Goal: Task Accomplishment & Management: Complete application form

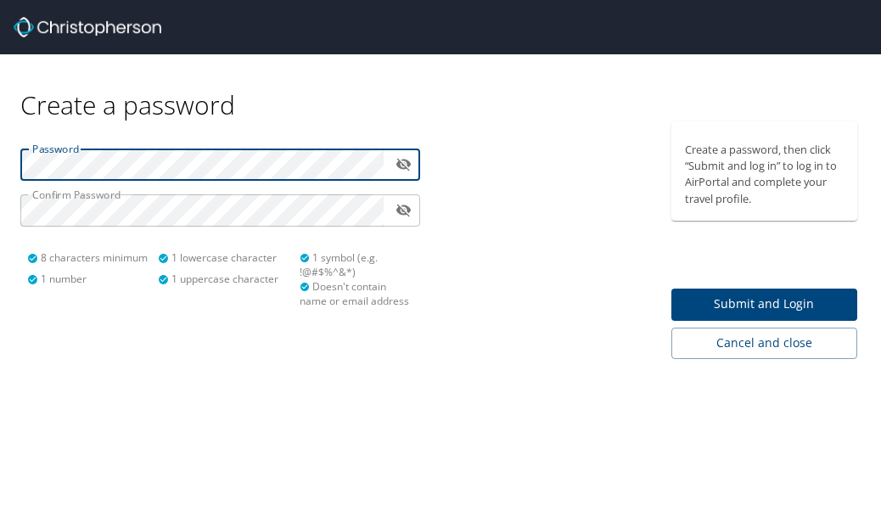
click at [774, 305] on span "Submit and Login" at bounding box center [765, 304] width 160 height 21
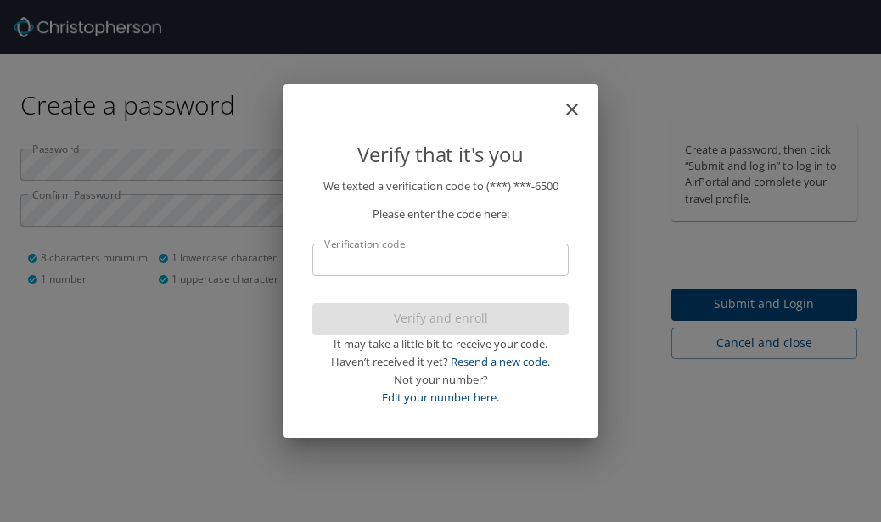
click at [454, 263] on input "Verification code" at bounding box center [440, 260] width 256 height 32
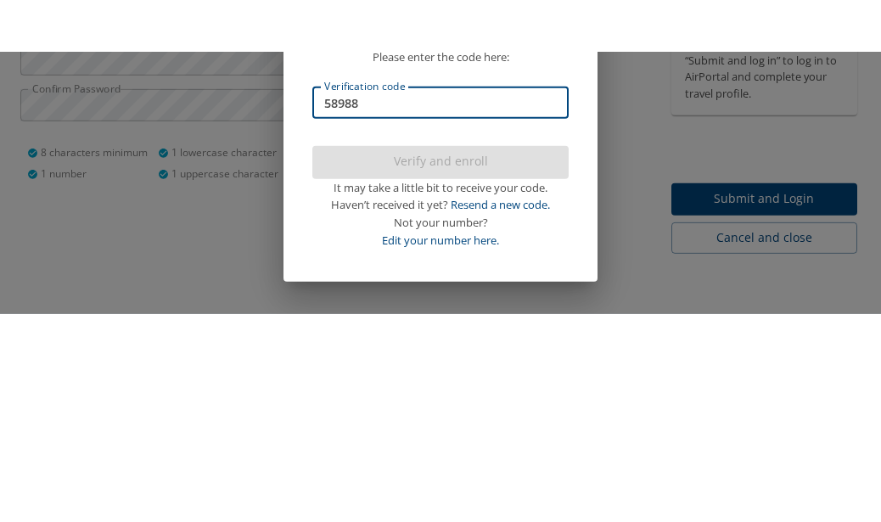
type input "589889"
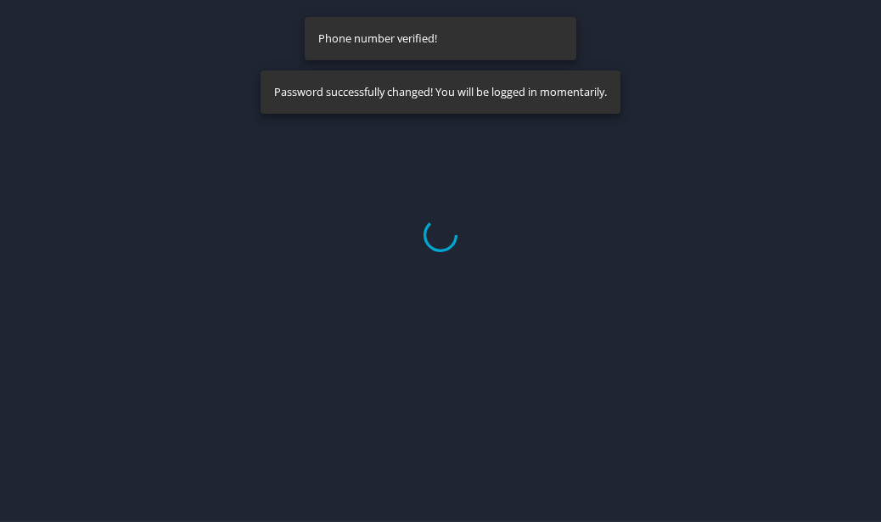
select select "US"
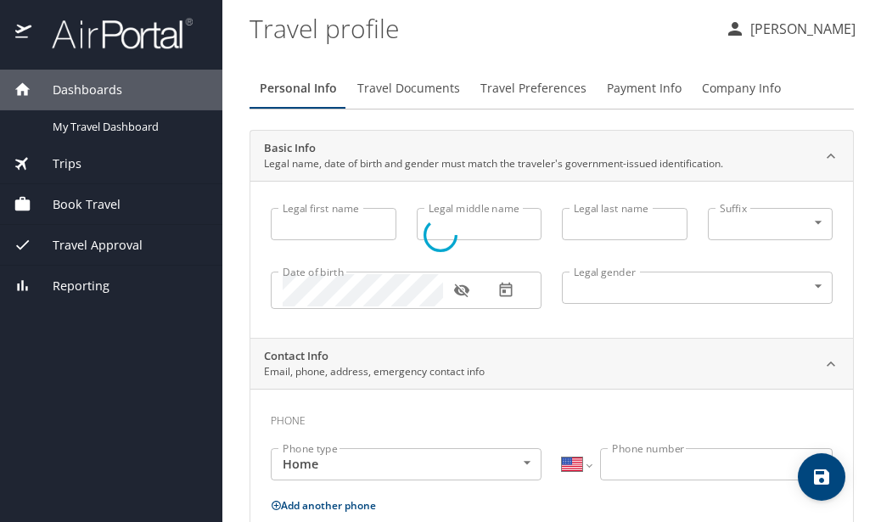
type input "Jeffrey"
type input "Miller"
type input "Male"
select select "US"
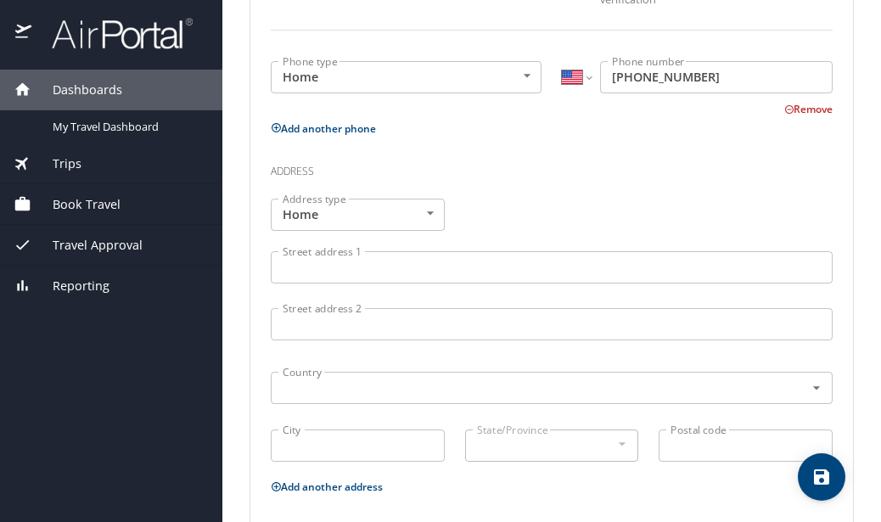
scroll to position [505, 0]
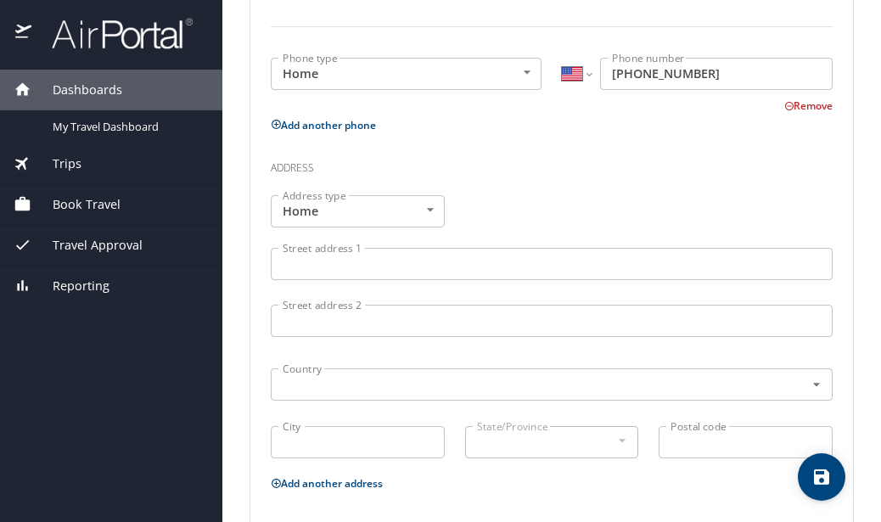
click at [419, 248] on input "Street address 1" at bounding box center [552, 264] width 562 height 32
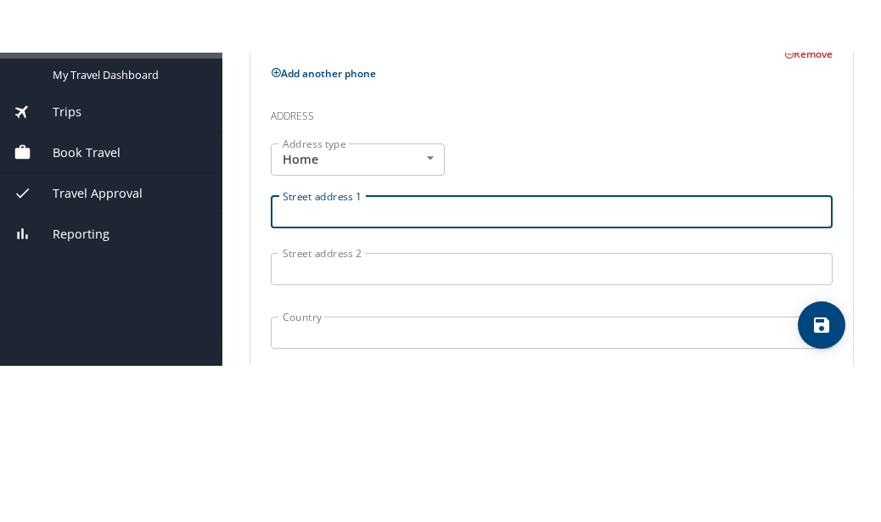
type input "5738 NW 39th Way"
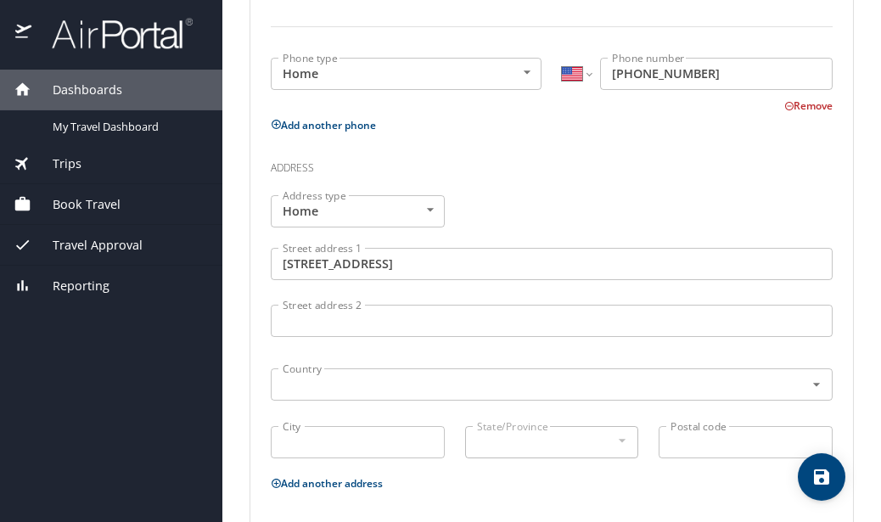
click at [444, 374] on input "text" at bounding box center [527, 385] width 502 height 22
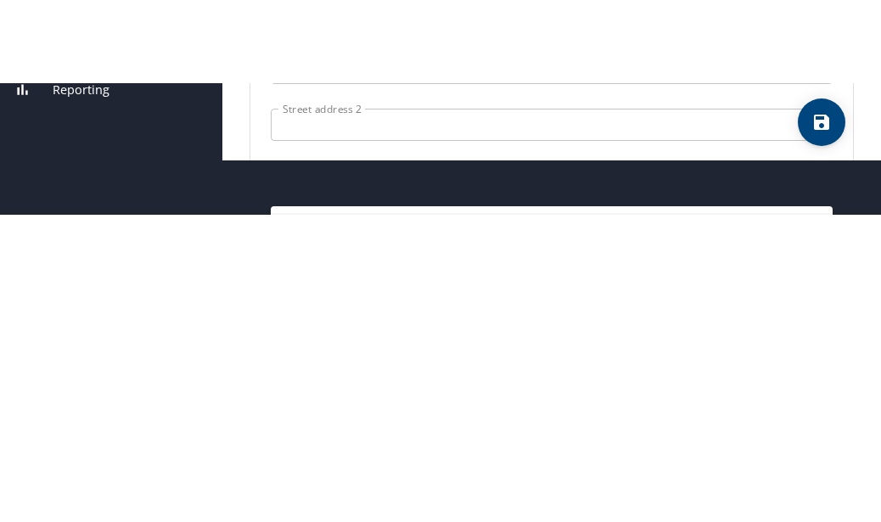
click at [447, 356] on li "United States of America" at bounding box center [552, 371] width 562 height 31
type input "United States of America"
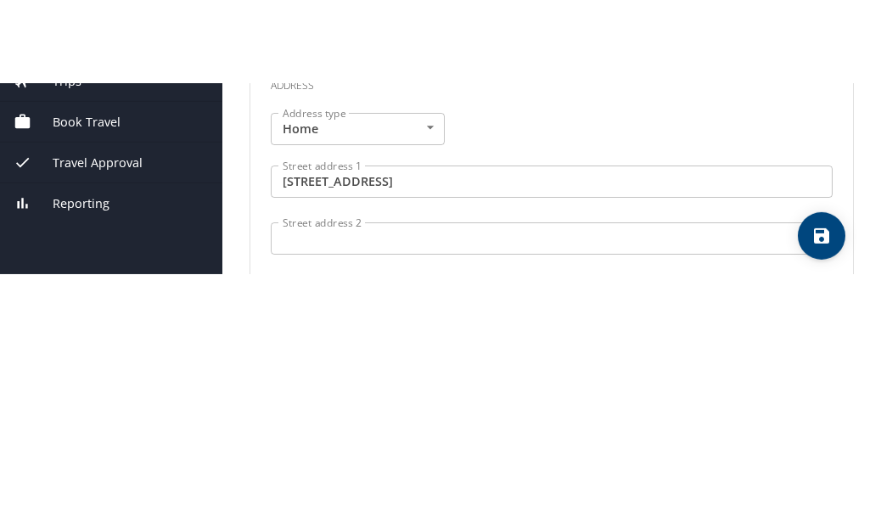
scroll to position [54, 0]
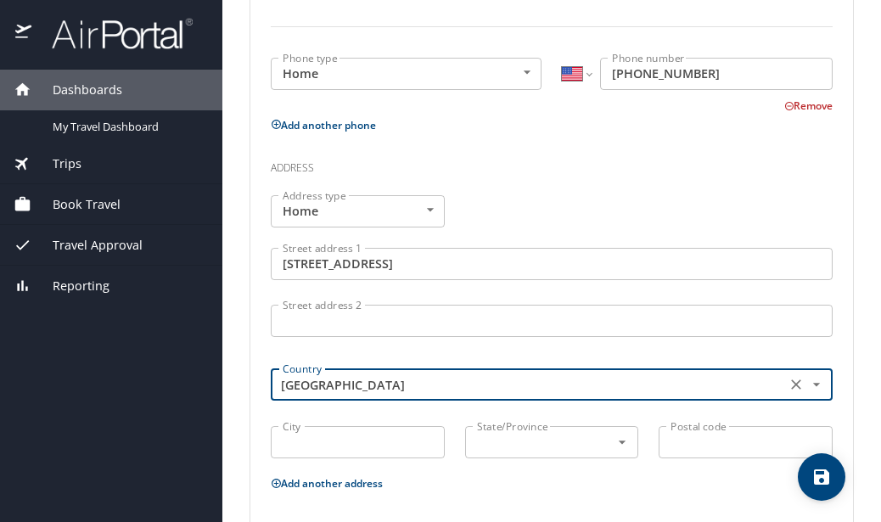
click at [381, 426] on input "City" at bounding box center [358, 442] width 174 height 32
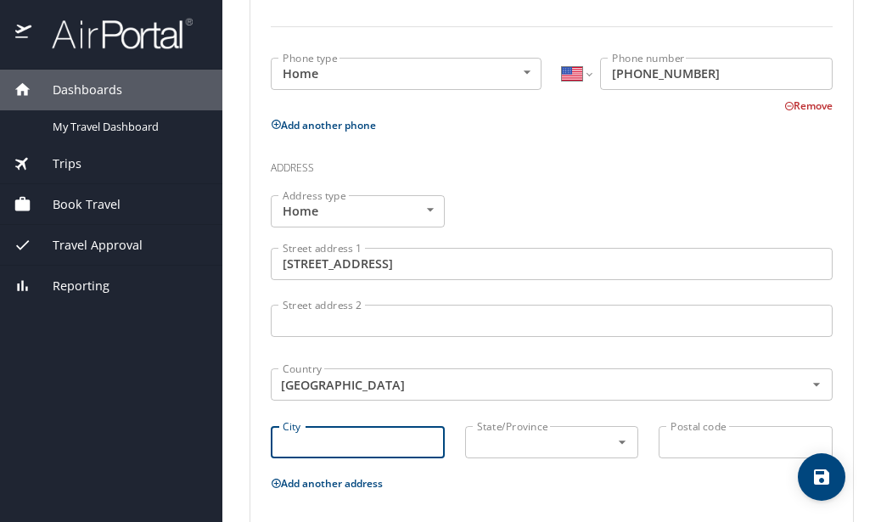
scroll to position [53, 0]
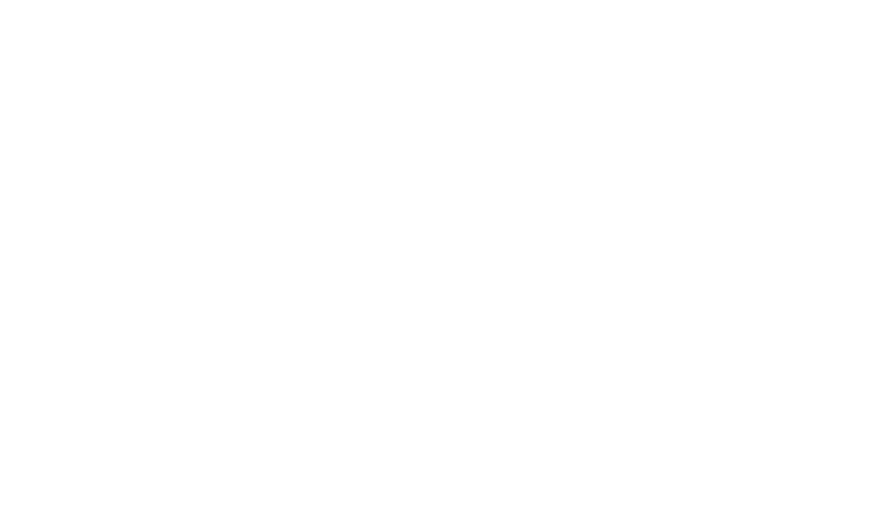
type input "Boca Raton"
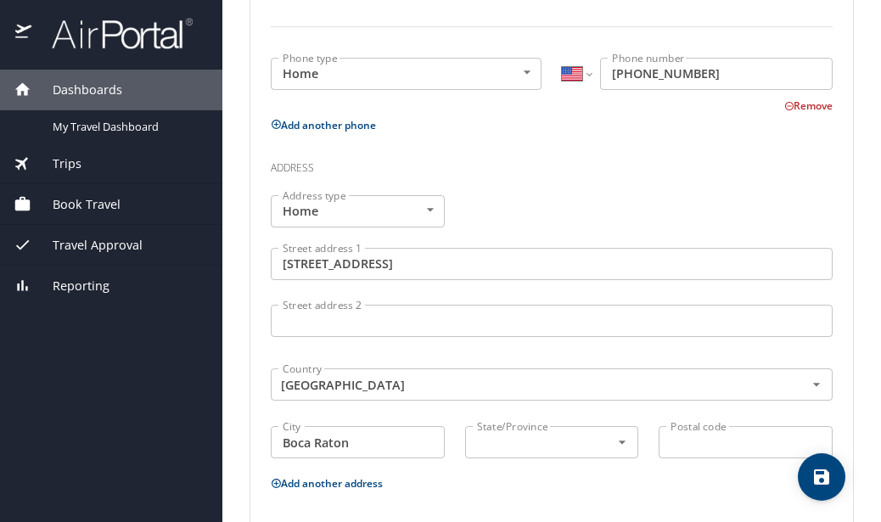
click at [551, 431] on input "text" at bounding box center [527, 442] width 114 height 22
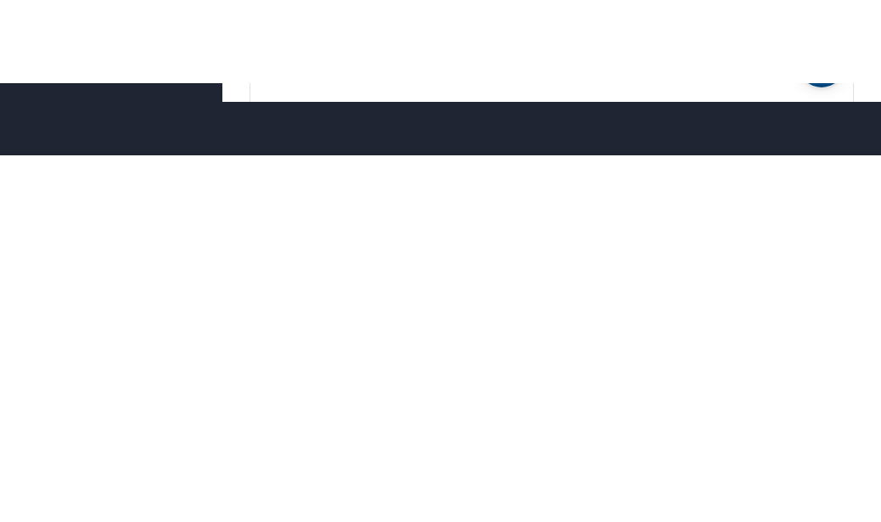
scroll to position [242, 0]
click at [537, 447] on li "Florida" at bounding box center [551, 462] width 174 height 31
type input "Florida"
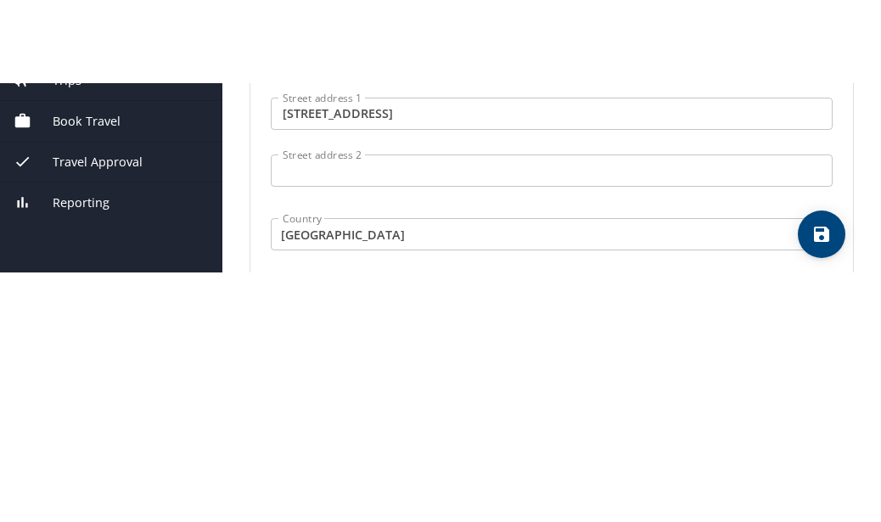
scroll to position [584, 0]
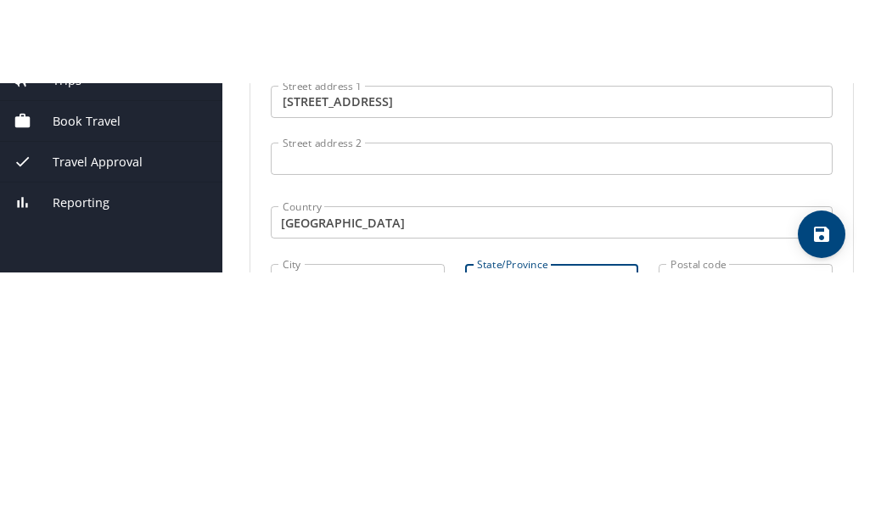
click at [760, 347] on input "Postal code" at bounding box center [746, 363] width 174 height 32
type input "33496"
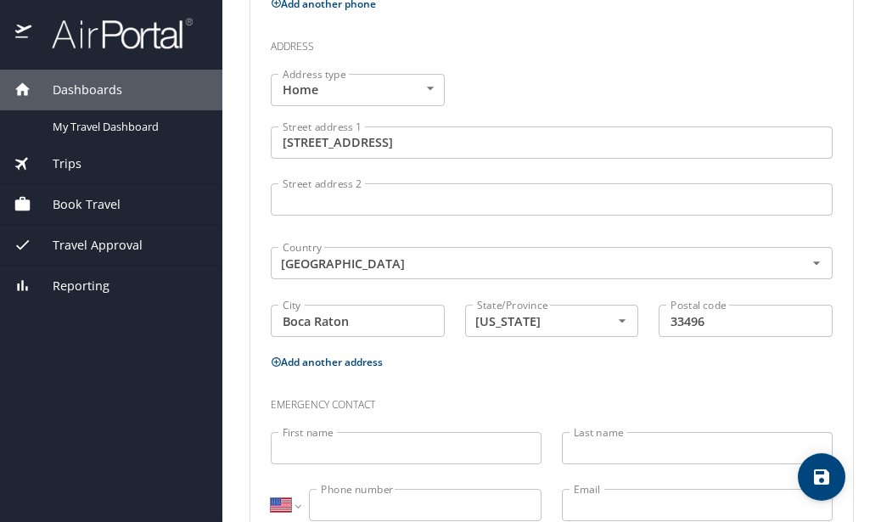
scroll to position [626, 0]
click at [414, 433] on input "First name" at bounding box center [406, 449] width 271 height 32
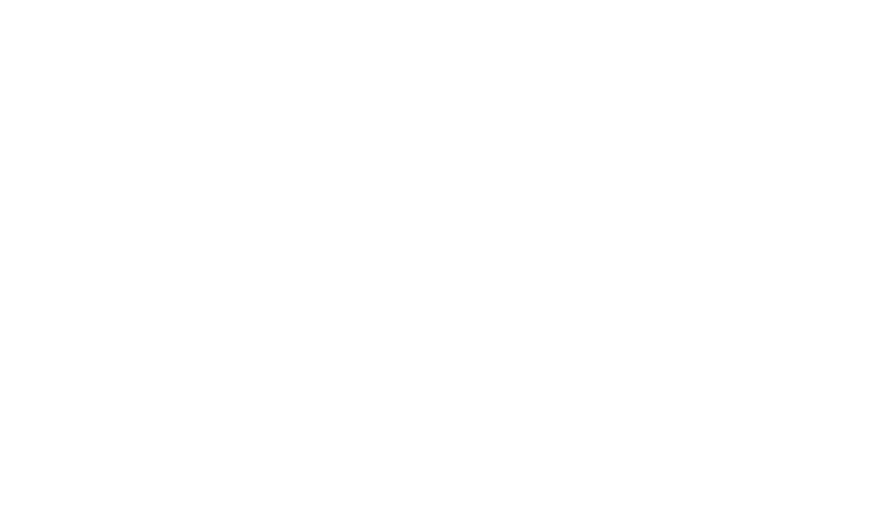
type input "Rachel"
click at [664, 433] on input "Last name" at bounding box center [697, 449] width 271 height 32
type input "Miller"
click at [392, 490] on input "Phone number" at bounding box center [425, 506] width 233 height 32
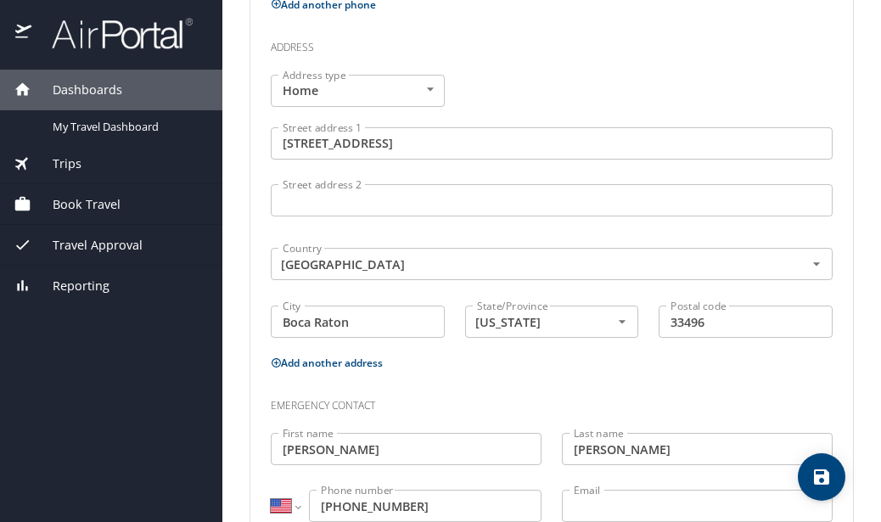
click at [441, 490] on input "(561) 716-6500" at bounding box center [425, 506] width 233 height 32
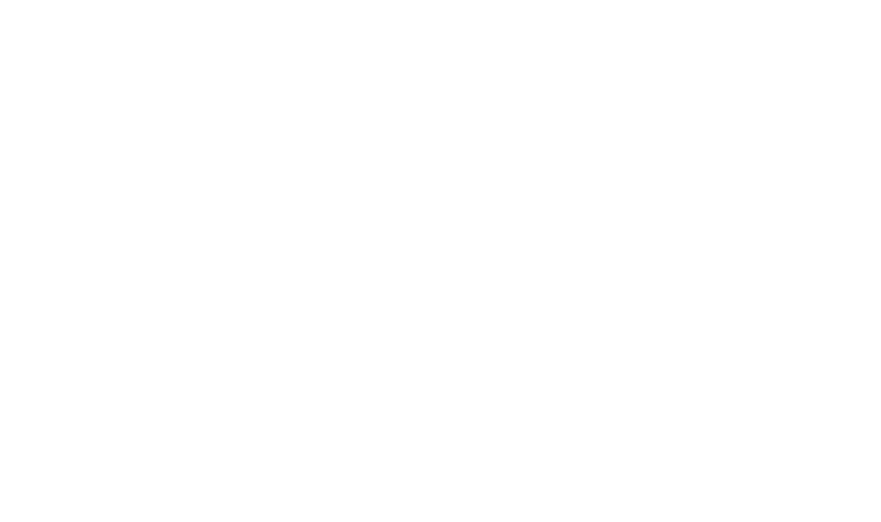
type input "(561) 706-8181"
click at [685, 490] on input "Email" at bounding box center [697, 506] width 271 height 32
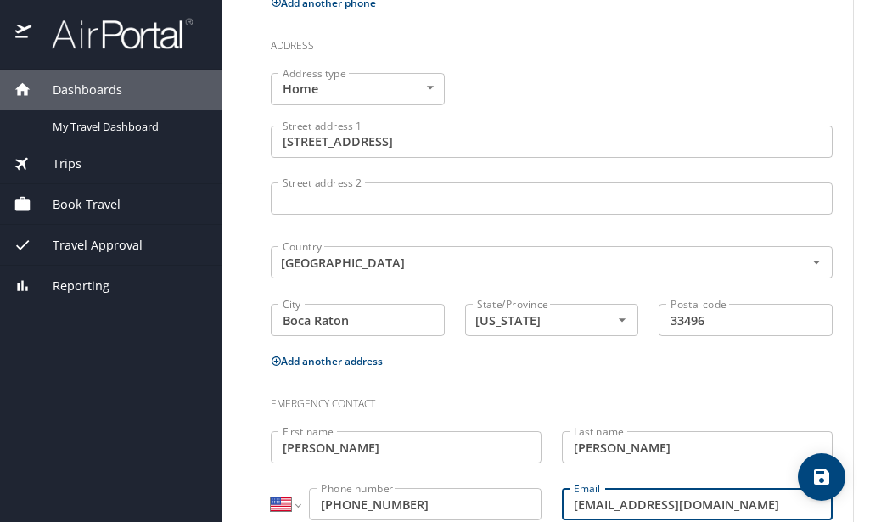
scroll to position [626, 0]
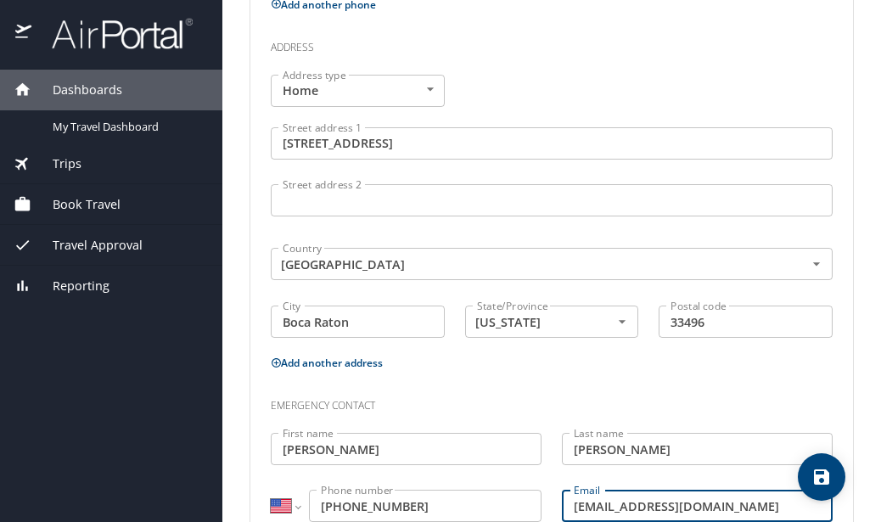
type input "Rmiller@me.com"
click at [436, 138] on input "5738 NW 39th Way" at bounding box center [552, 143] width 562 height 32
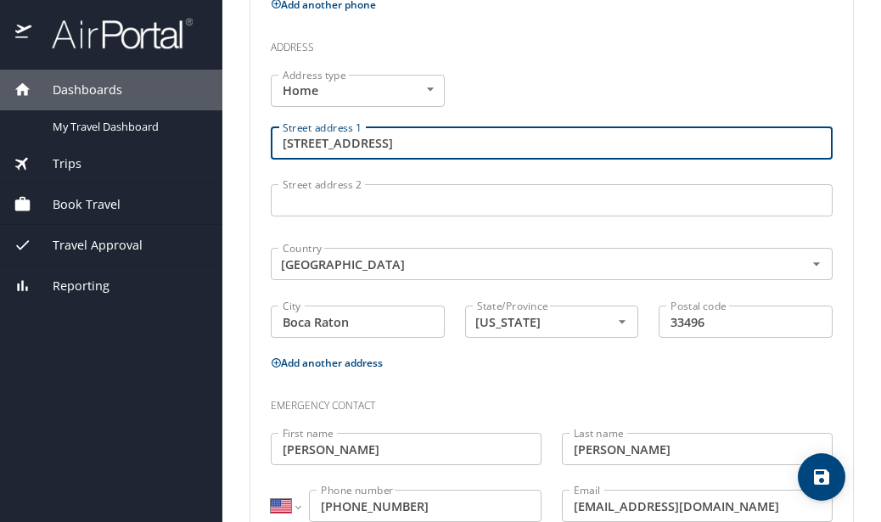
type input "5738 NW 39th Way"
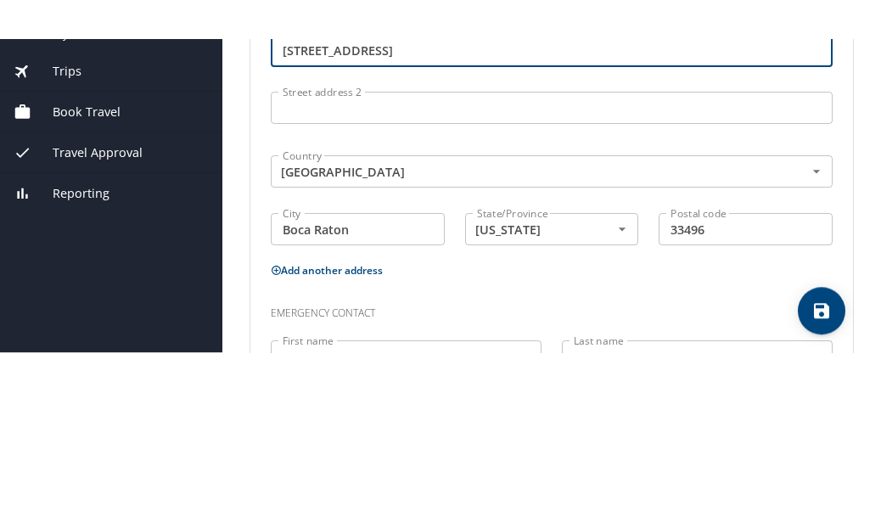
click at [387, 306] on input "Boca Raton" at bounding box center [358, 322] width 174 height 32
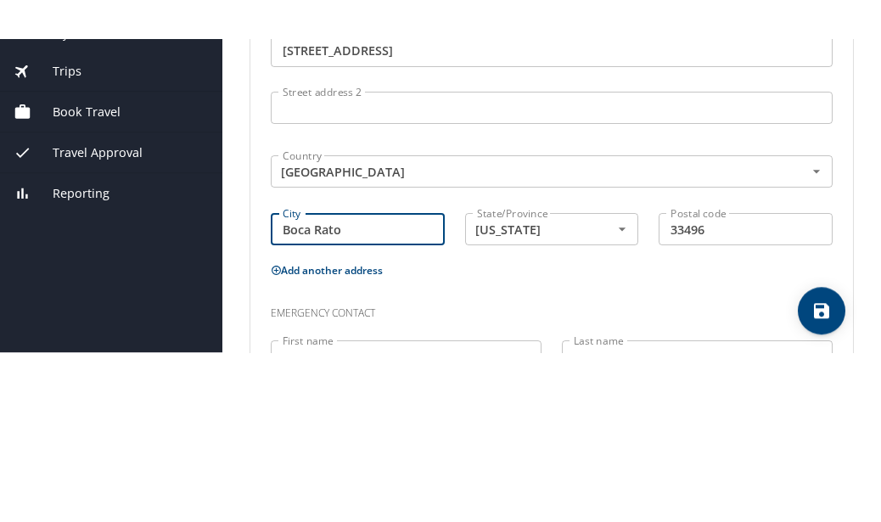
type input "Boca Raton"
click at [727, 306] on input "33496" at bounding box center [746, 322] width 174 height 32
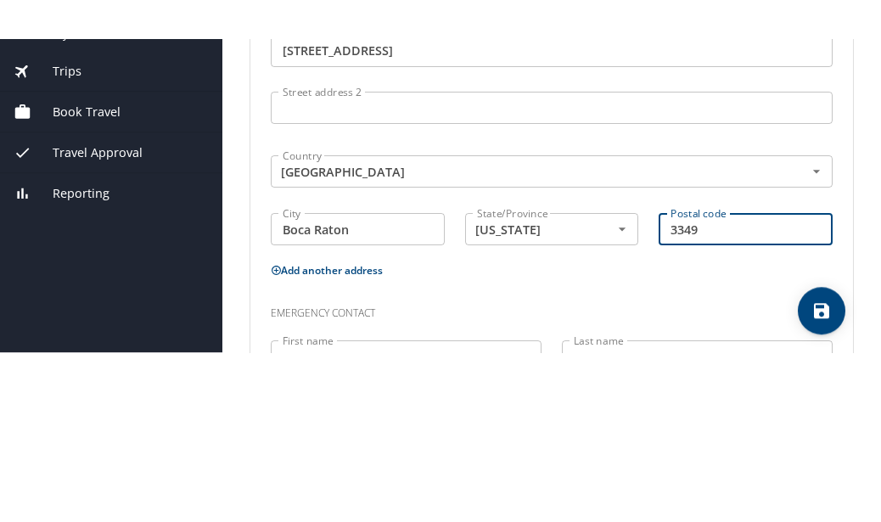
type input "33496"
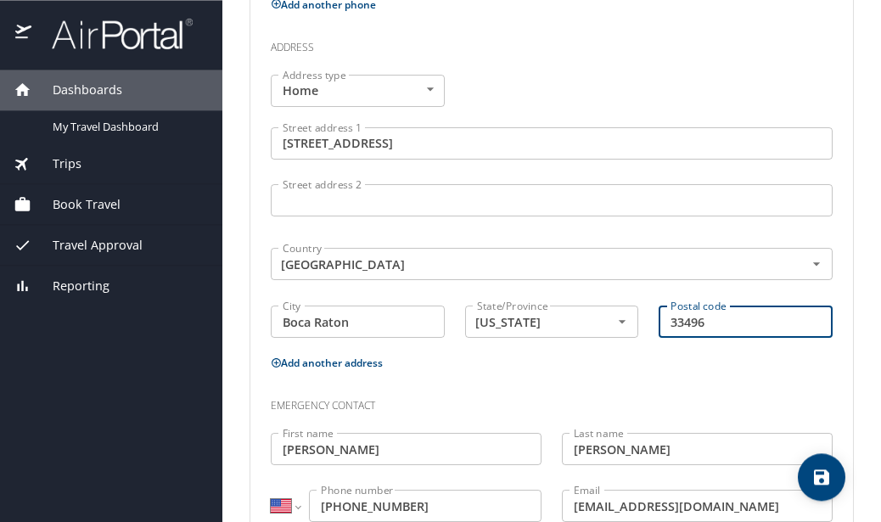
scroll to position [48, 0]
click at [825, 482] on icon "save" at bounding box center [821, 477] width 15 height 15
select select "US"
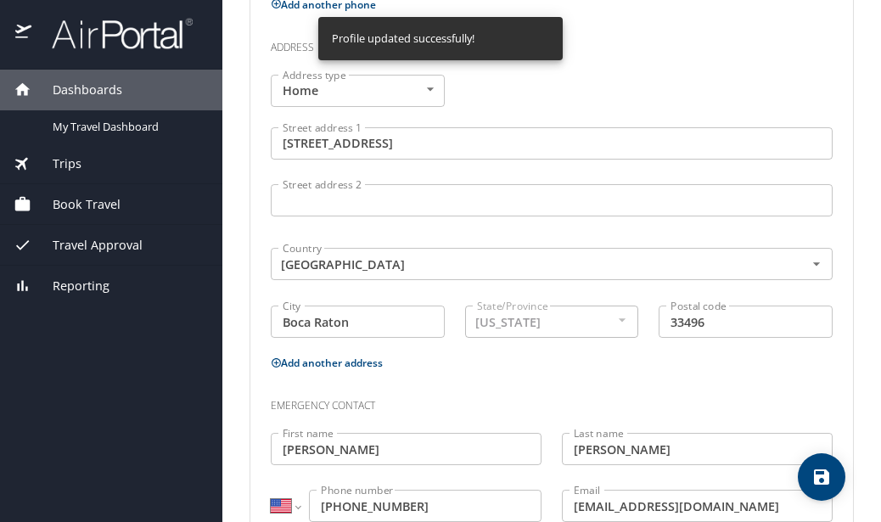
select select "US"
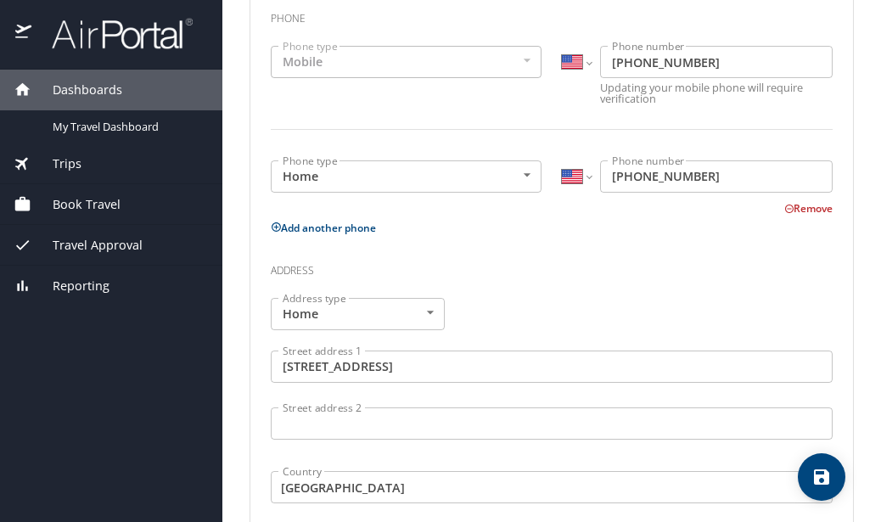
scroll to position [405, 0]
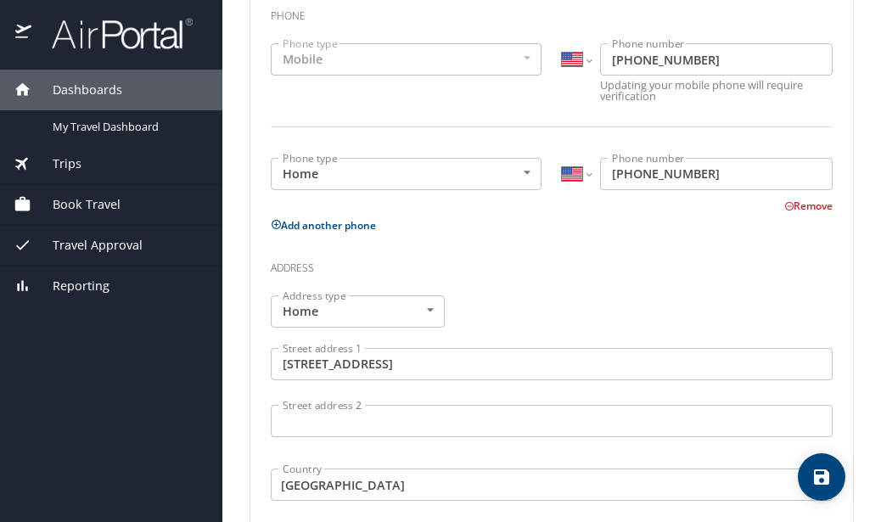
click at [94, 119] on span "My Travel Dashboard" at bounding box center [127, 127] width 149 height 16
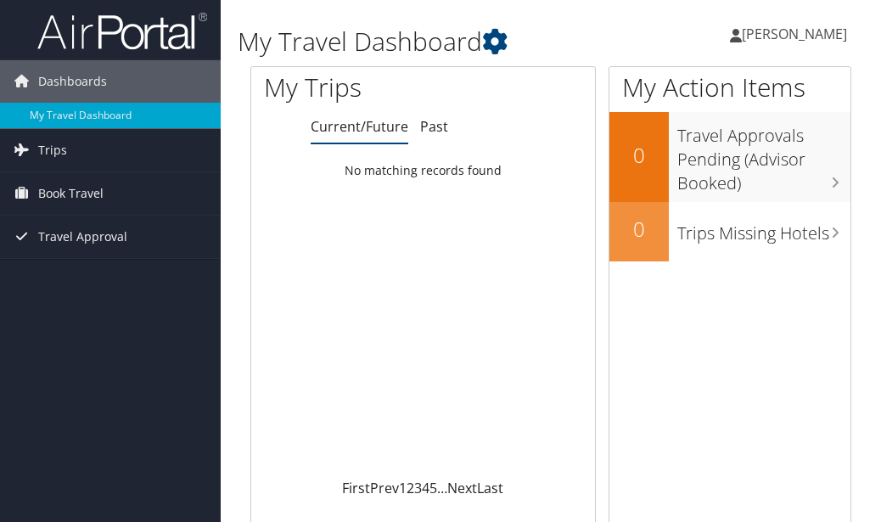
click at [808, 37] on span "[PERSON_NAME]" at bounding box center [794, 34] width 105 height 19
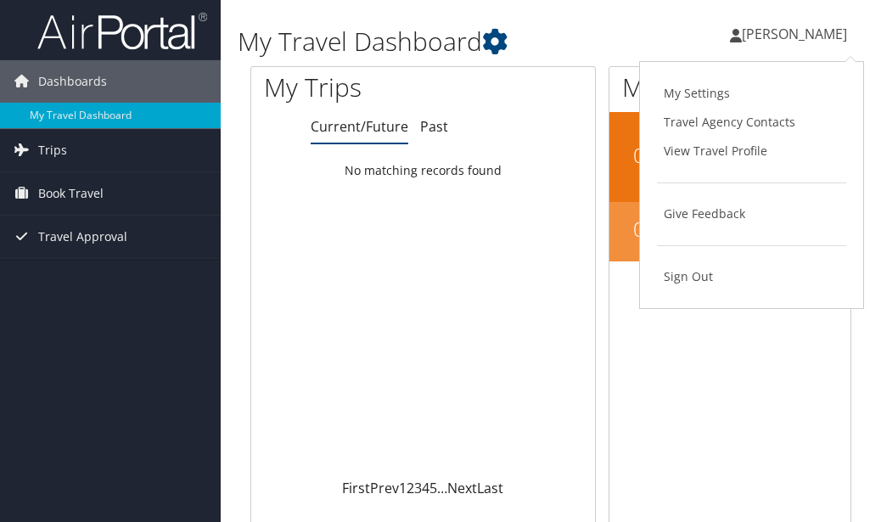
click at [741, 160] on link "View Travel Profile" at bounding box center [751, 151] width 189 height 29
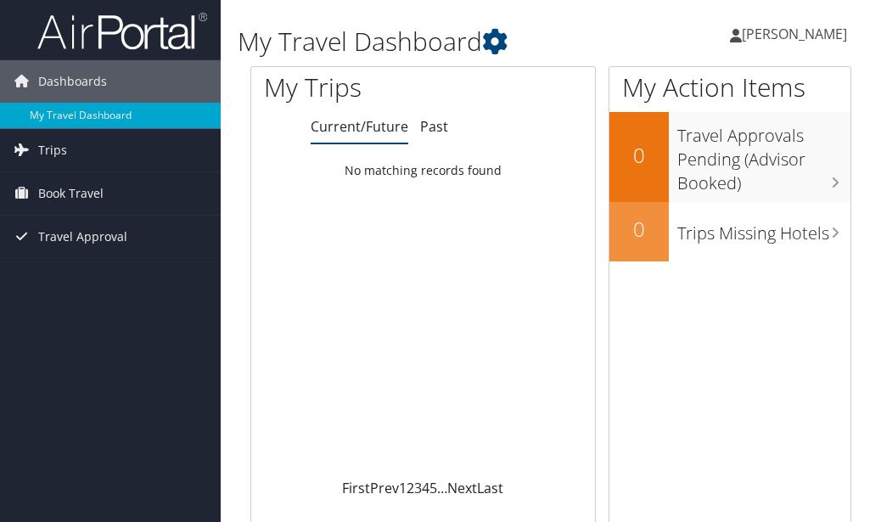
click at [812, 37] on span "Jeffrey Miller" at bounding box center [794, 34] width 105 height 19
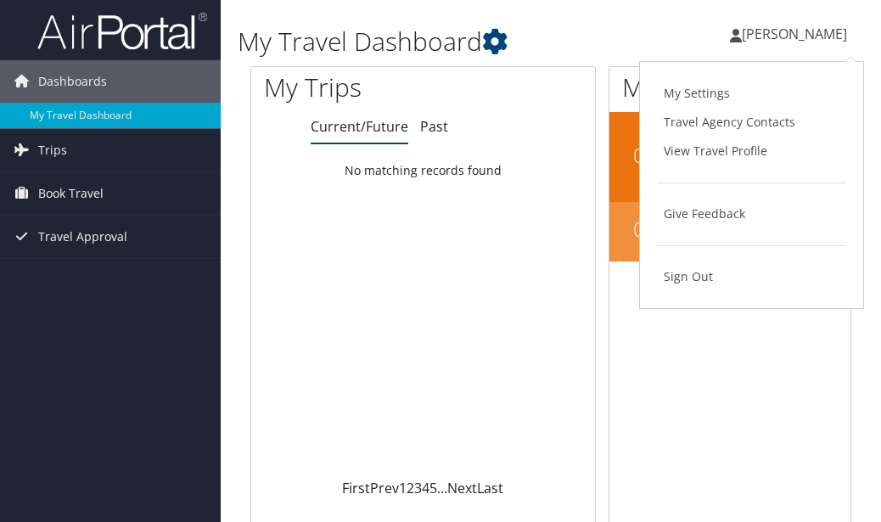
click at [729, 100] on link "My Settings" at bounding box center [751, 93] width 189 height 29
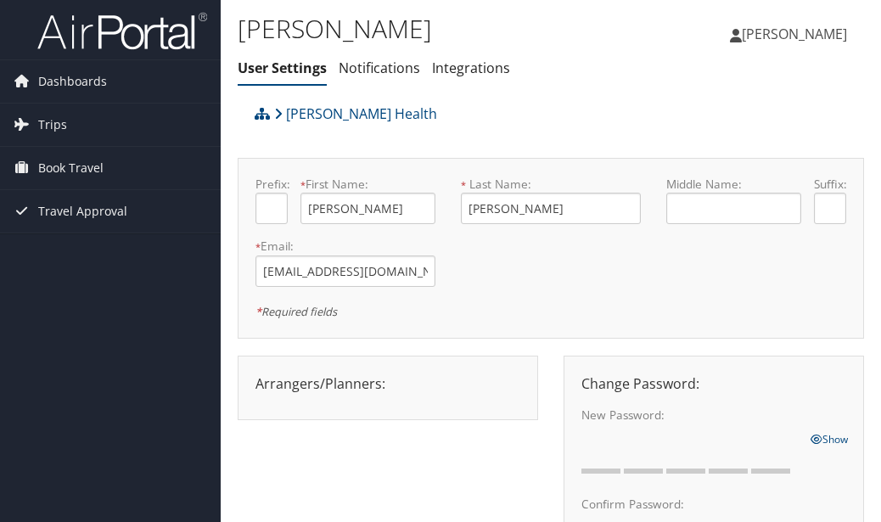
click at [487, 77] on link "Integrations" at bounding box center [471, 68] width 78 height 19
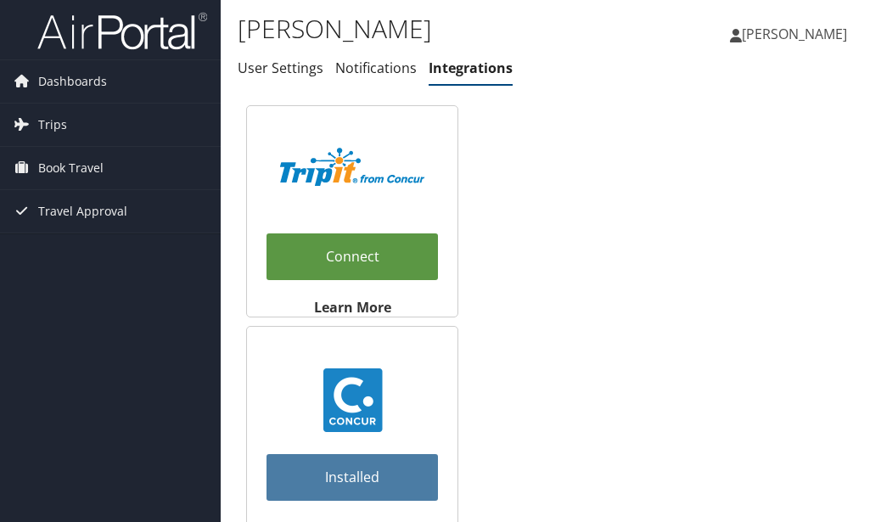
click at [89, 87] on span "Dashboards" at bounding box center [72, 81] width 69 height 42
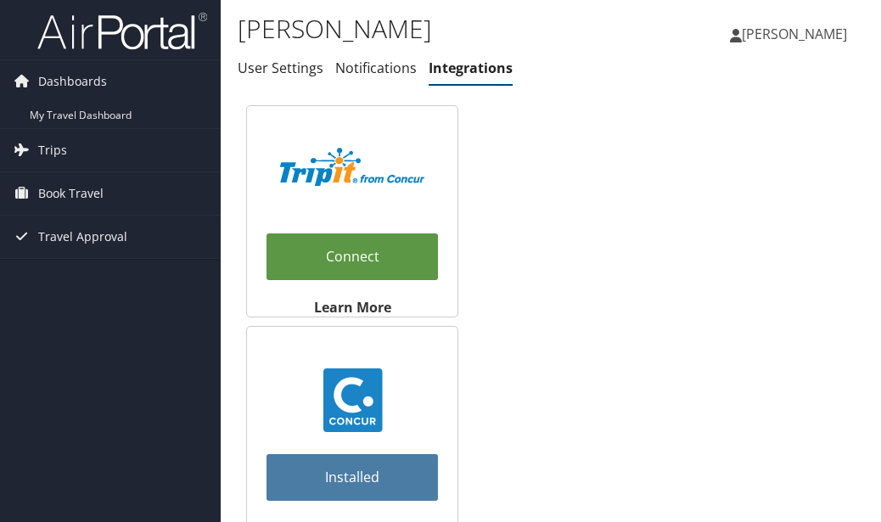
click at [87, 127] on link "My Travel Dashboard" at bounding box center [110, 115] width 221 height 25
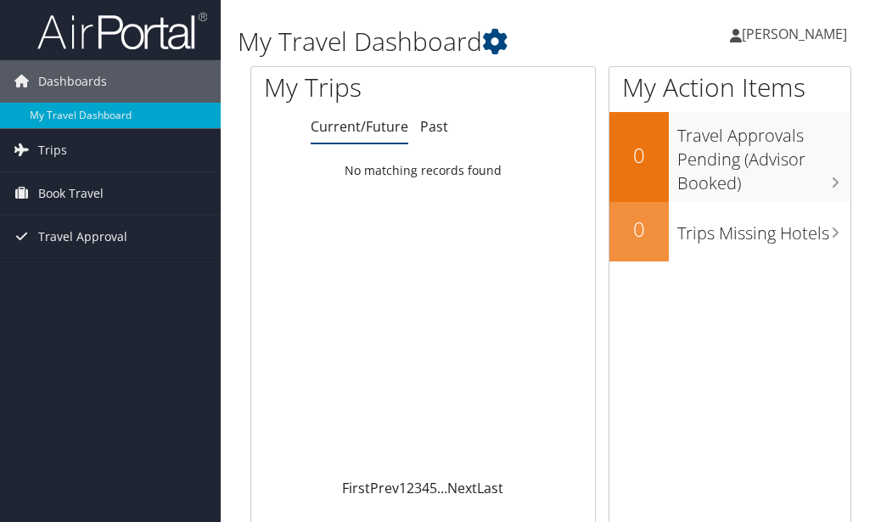
click at [45, 152] on span "Trips" at bounding box center [52, 150] width 29 height 42
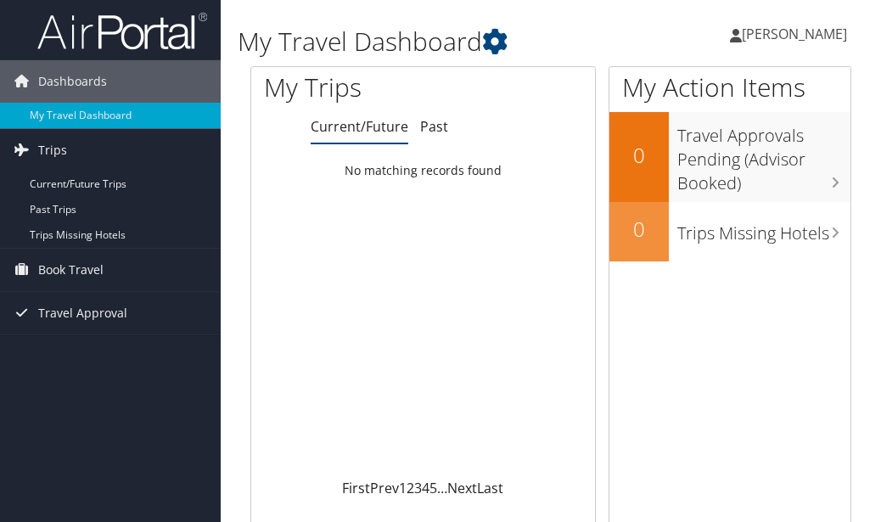
click at [772, 38] on span "[PERSON_NAME]" at bounding box center [794, 34] width 105 height 19
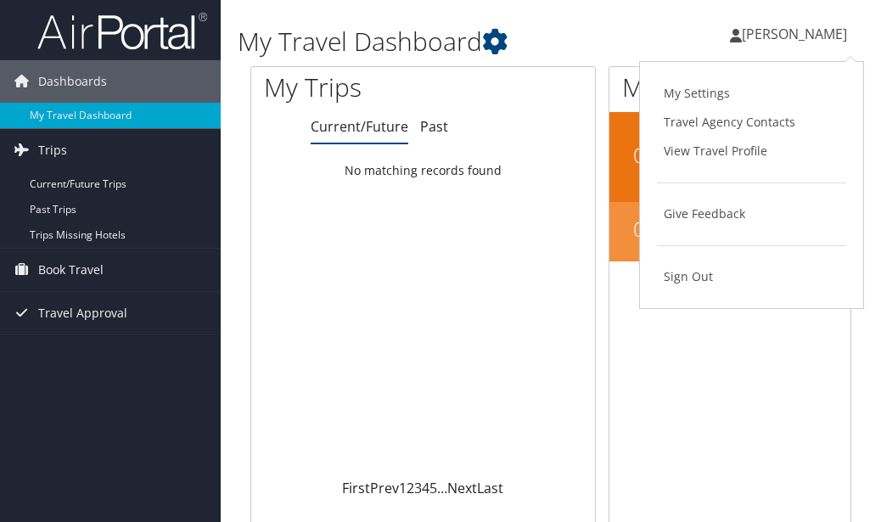
click at [755, 154] on link "View Travel Profile" at bounding box center [751, 151] width 189 height 29
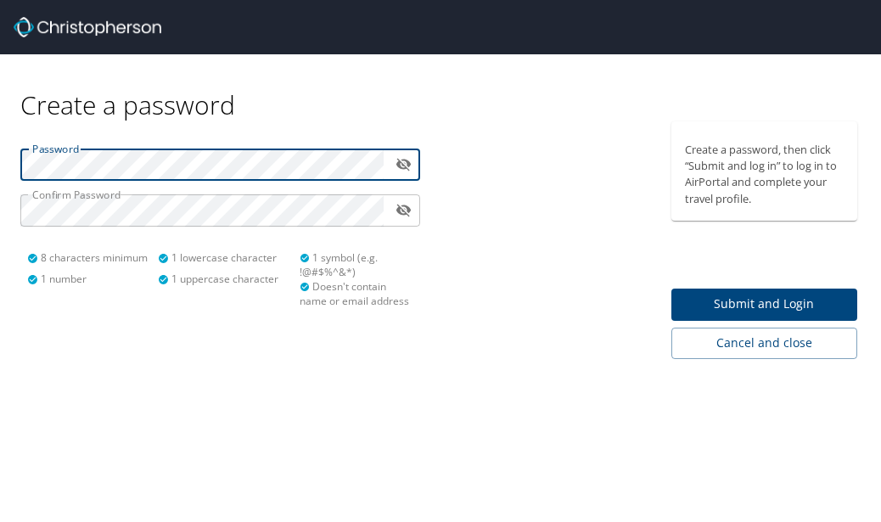
click at [787, 346] on span "Cancel and close" at bounding box center [765, 343] width 160 height 21
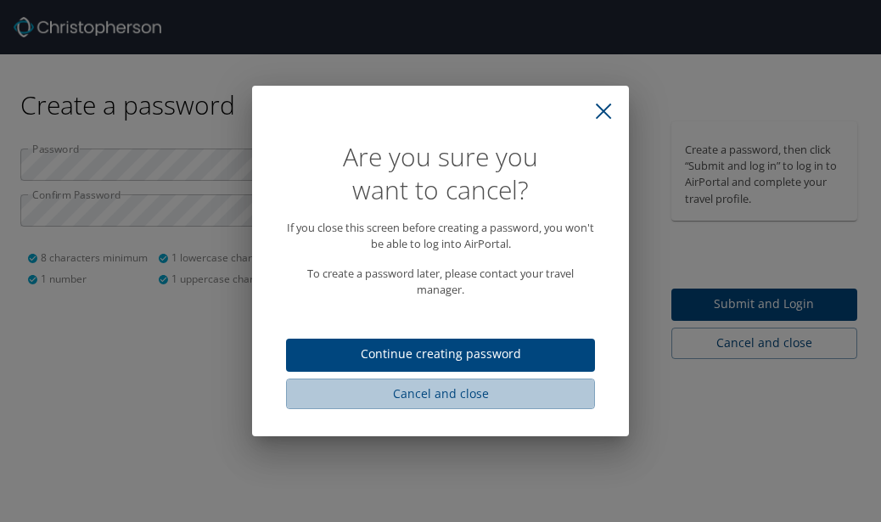
click at [468, 392] on span "Cancel and close" at bounding box center [441, 394] width 282 height 21
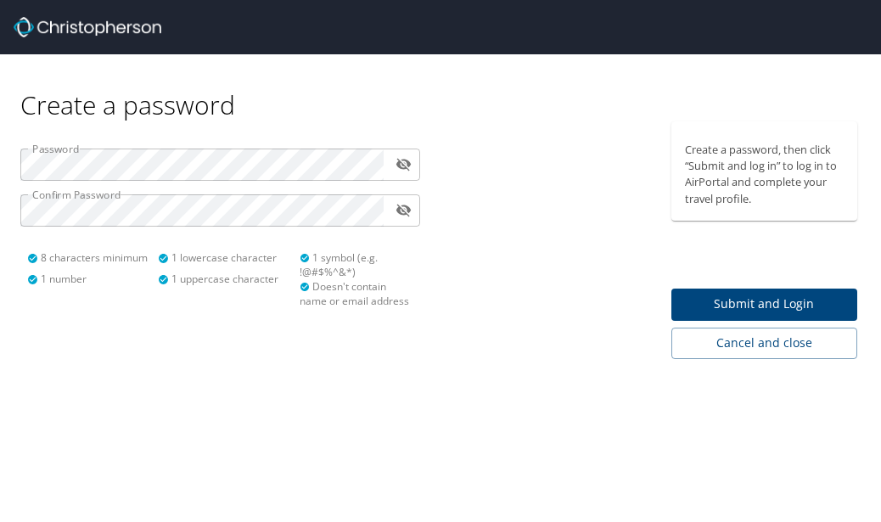
click at [780, 344] on span "Cancel and close" at bounding box center [765, 343] width 160 height 21
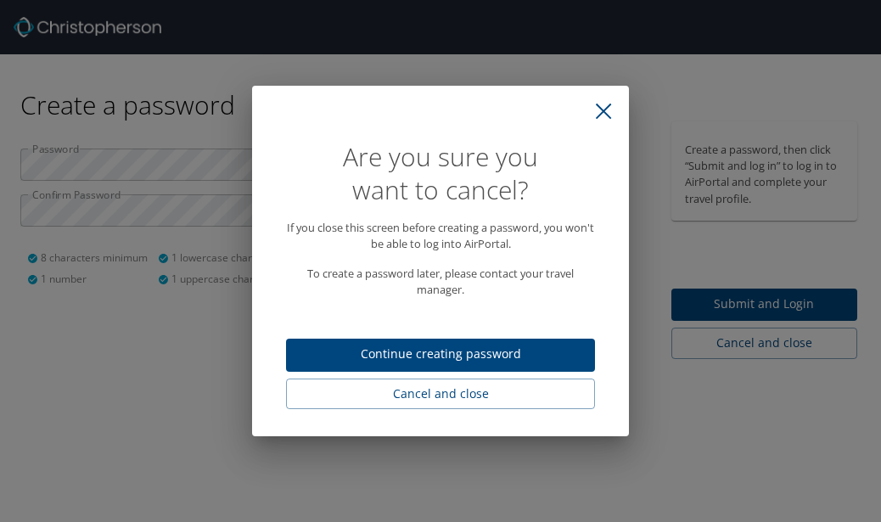
click at [488, 397] on span "Cancel and close" at bounding box center [441, 394] width 282 height 21
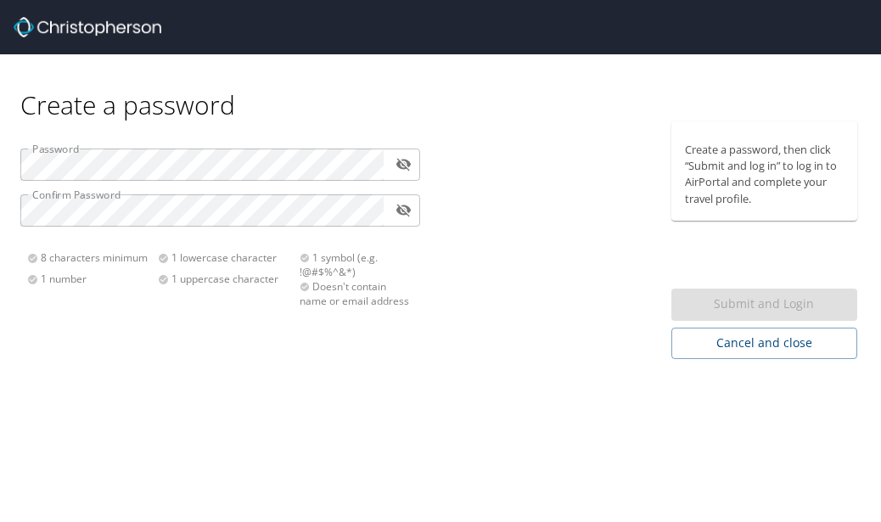
click at [100, 31] on img at bounding box center [88, 27] width 148 height 20
